Goal: Find contact information: Find contact information

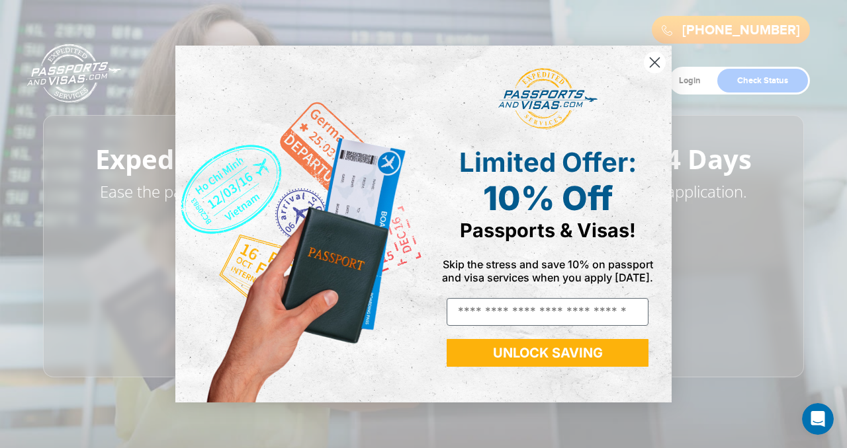
click at [649, 60] on circle "Close dialog" at bounding box center [655, 63] width 22 height 22
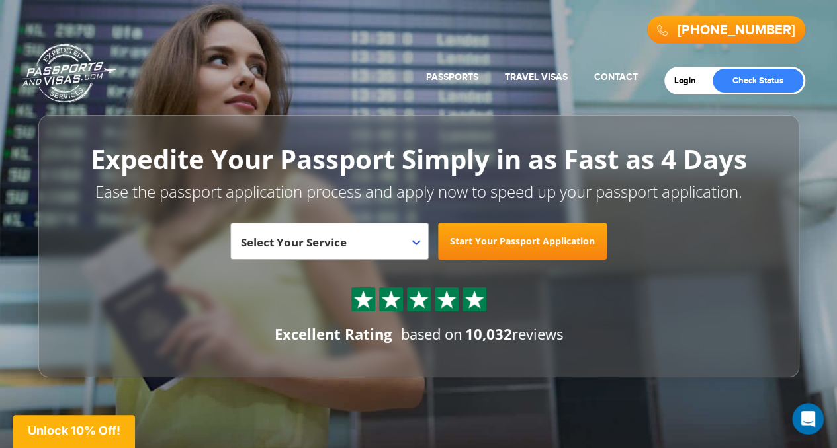
click at [228, 77] on div "Login Check Status Passports Passport Renewal New Passport Second Passport Pass…" at bounding box center [418, 50] width 773 height 87
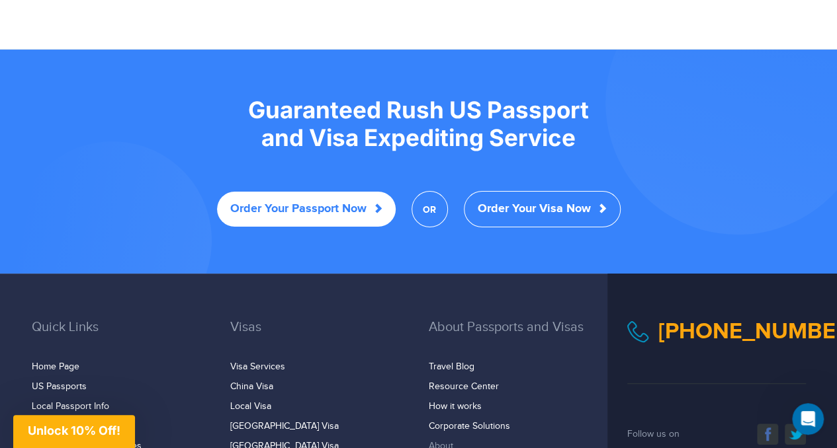
scroll to position [2704, 0]
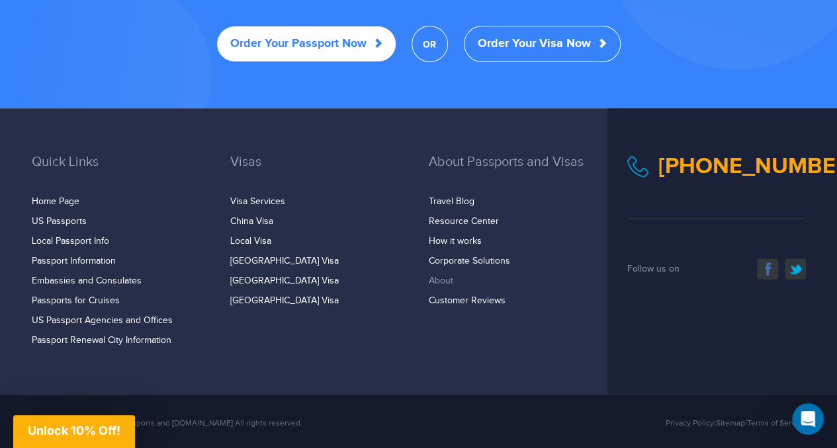
click at [437, 276] on link "About" at bounding box center [441, 281] width 24 height 11
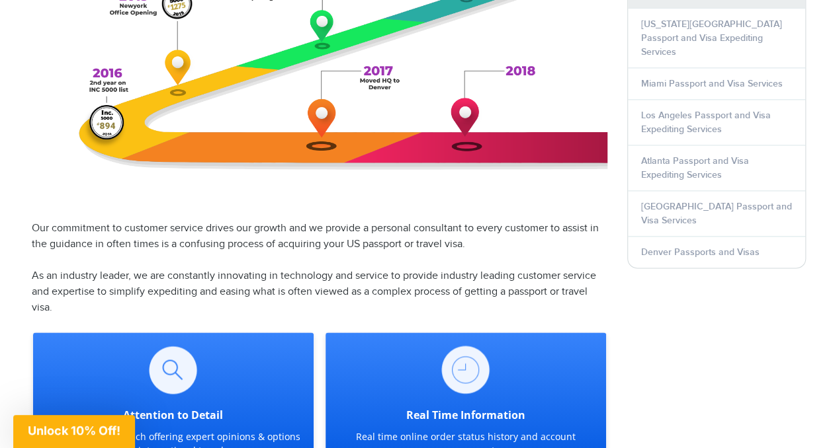
scroll to position [794, 0]
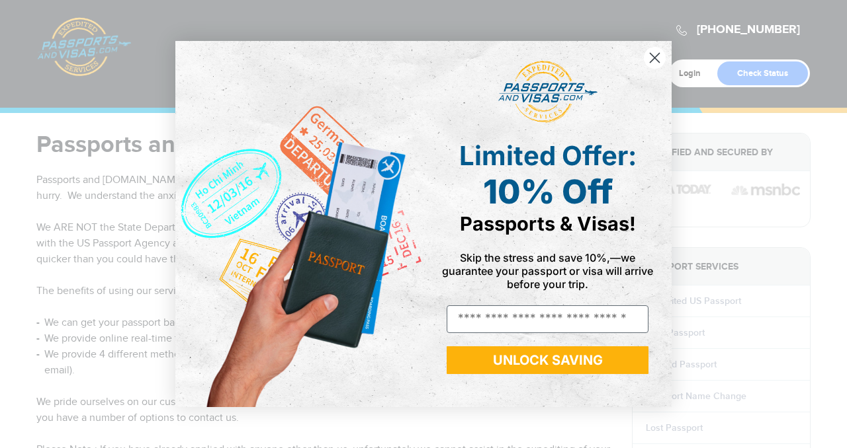
click at [651, 58] on circle "Close dialog" at bounding box center [655, 58] width 22 height 22
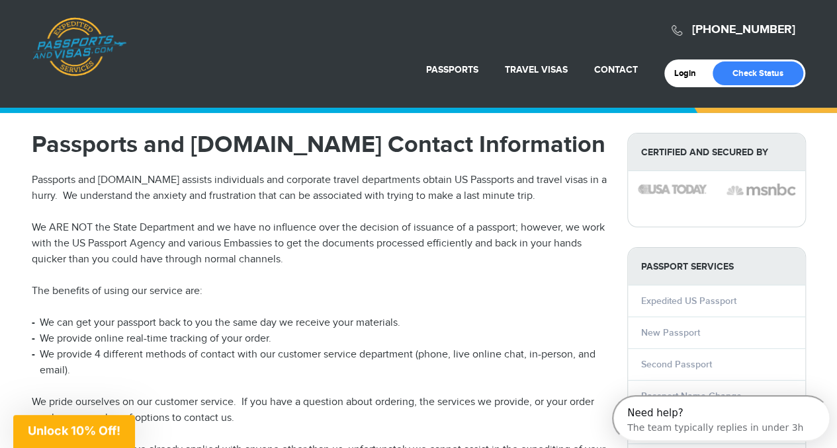
click at [472, 198] on p "Passports and Visas.com assists individuals and corporate travel departments ob…" at bounding box center [319, 189] width 575 height 32
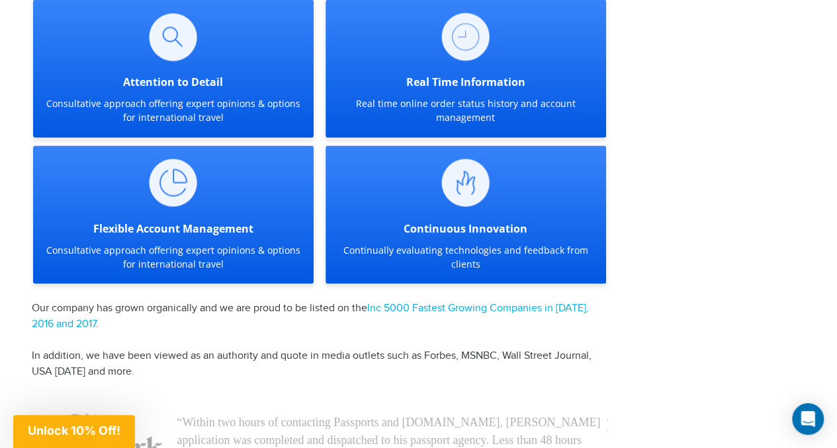
scroll to position [1389, 0]
